Goal: Task Accomplishment & Management: Manage account settings

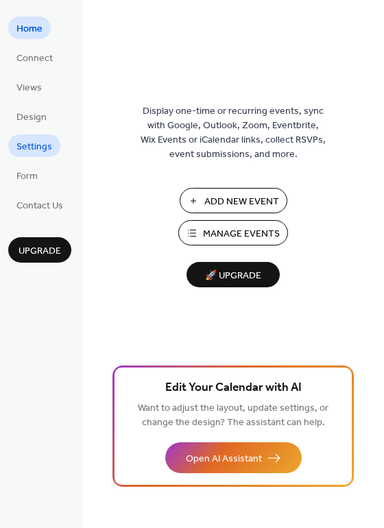
click at [37, 145] on span "Settings" at bounding box center [34, 147] width 36 height 14
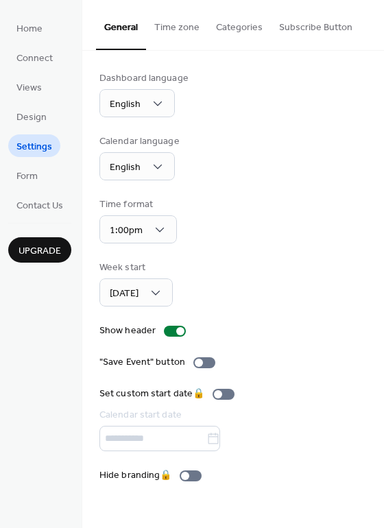
click at [248, 31] on button "Categories" at bounding box center [239, 24] width 63 height 49
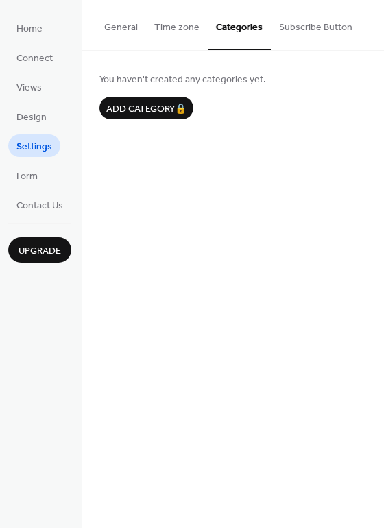
click at [323, 25] on button "Subscribe Button" at bounding box center [316, 24] width 90 height 49
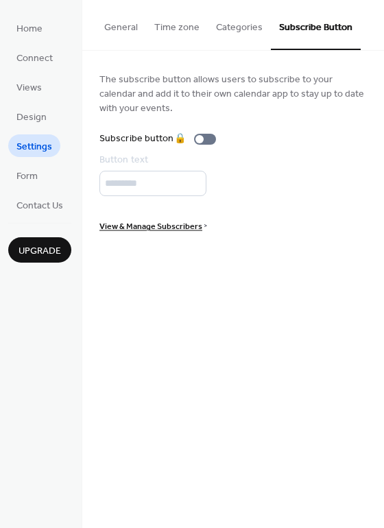
click at [25, 148] on span "Settings" at bounding box center [34, 147] width 36 height 14
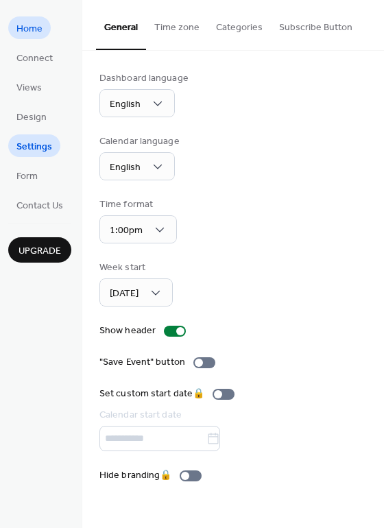
click at [32, 29] on span "Home" at bounding box center [29, 29] width 26 height 14
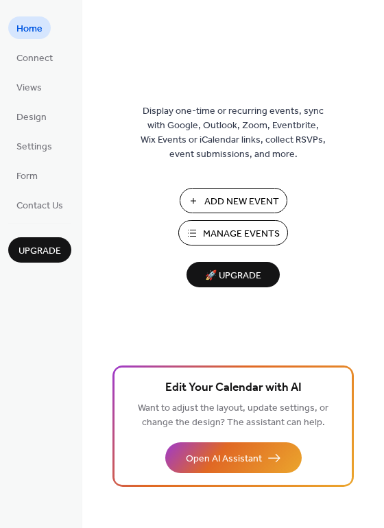
click at [27, 22] on span "Home" at bounding box center [29, 29] width 26 height 14
click at [27, 60] on span "Connect" at bounding box center [34, 58] width 36 height 14
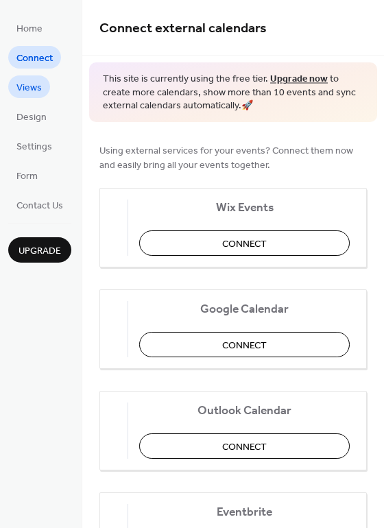
click at [24, 83] on span "Views" at bounding box center [28, 88] width 25 height 14
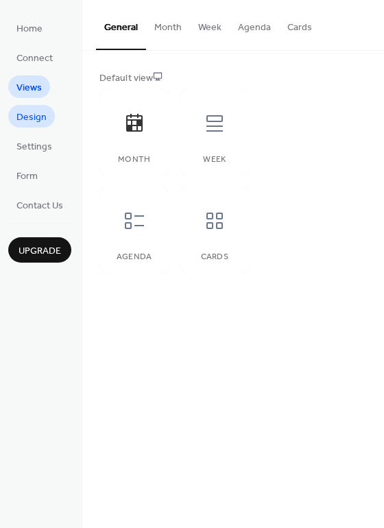
click at [28, 110] on span "Design" at bounding box center [31, 117] width 30 height 14
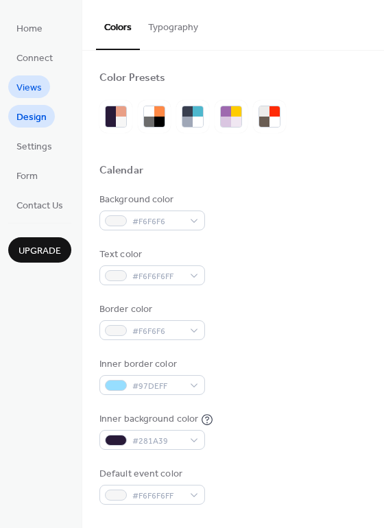
click at [32, 81] on span "Views" at bounding box center [28, 88] width 25 height 14
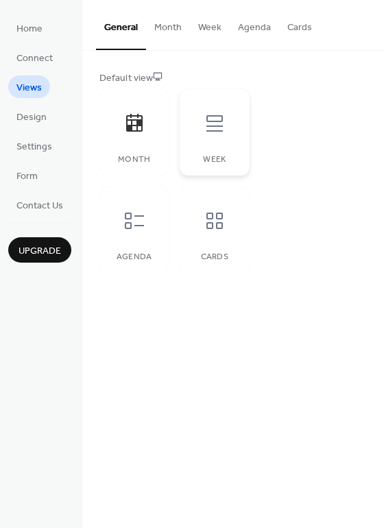
click at [211, 119] on icon at bounding box center [214, 123] width 22 height 22
click at [123, 234] on div at bounding box center [134, 220] width 41 height 41
click at [208, 218] on icon at bounding box center [214, 220] width 16 height 16
click at [134, 129] on icon at bounding box center [134, 123] width 22 height 22
click at [27, 148] on span "Settings" at bounding box center [34, 147] width 36 height 14
